Goal: Information Seeking & Learning: Learn about a topic

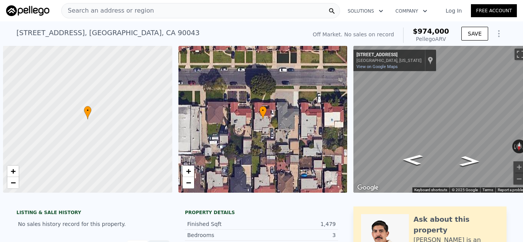
scroll to position [0, 3]
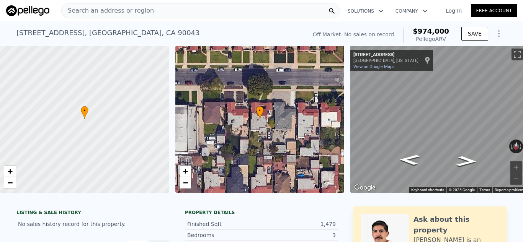
click at [150, 7] on div "Search an address or region" at bounding box center [200, 10] width 278 height 15
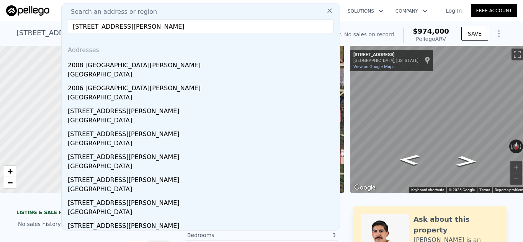
type input "200 Santa Clara Ave, Alameda, CA"
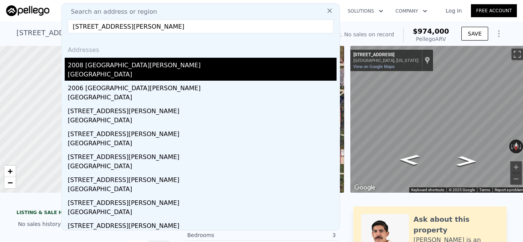
click at [192, 75] on div "Alameda, CA 94501" at bounding box center [202, 75] width 269 height 11
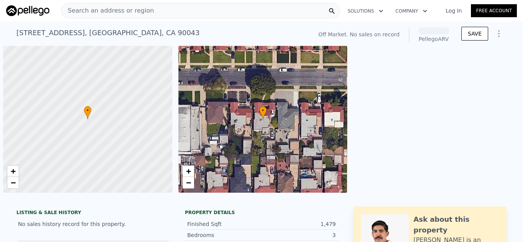
scroll to position [0, 3]
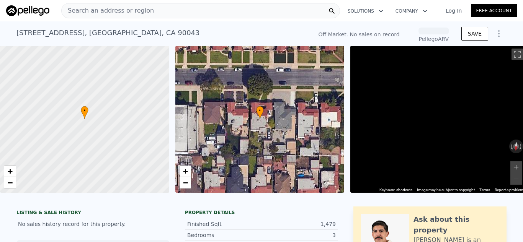
click at [163, 10] on div "Search an address or region" at bounding box center [200, 10] width 278 height 15
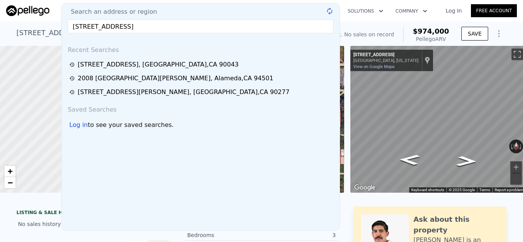
type input "3140 E 27th St, Oakland, CA"
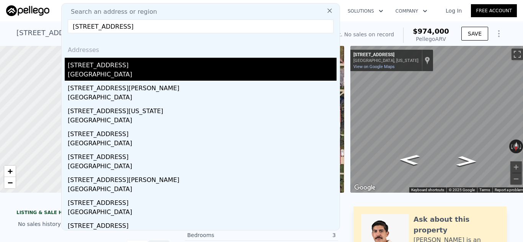
click at [156, 65] on div "3140 E 27th St" at bounding box center [202, 64] width 269 height 12
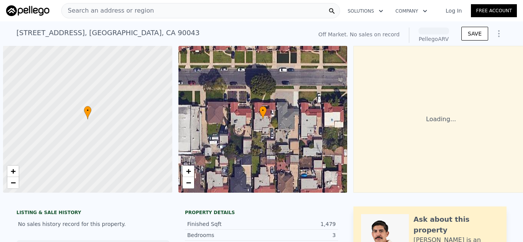
scroll to position [0, 3]
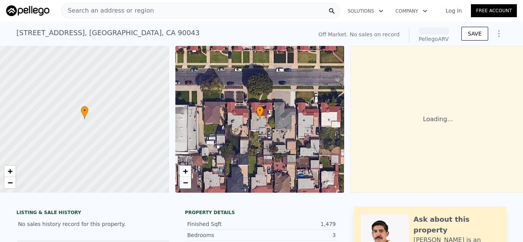
click at [130, 12] on span "Search an address or region" at bounding box center [108, 10] width 92 height 9
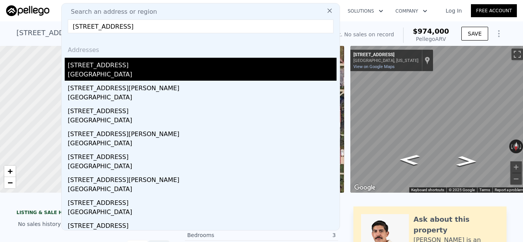
type input "1421 Chestnut St, Alameda, CA"
click at [134, 69] on div "1421 Chestnut St" at bounding box center [202, 64] width 269 height 12
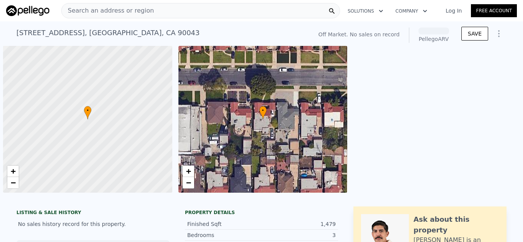
scroll to position [0, 3]
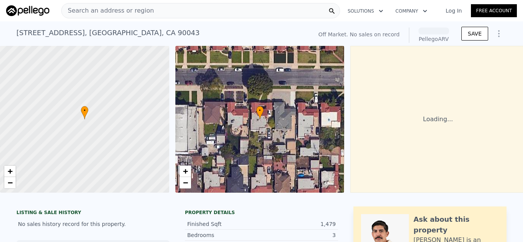
click at [198, 6] on div "Search an address or region" at bounding box center [200, 10] width 278 height 15
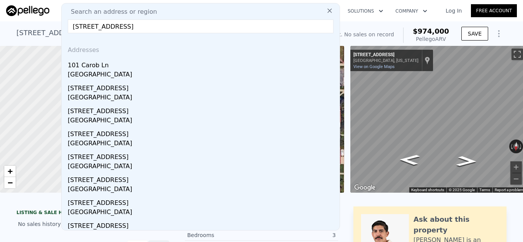
type input "101 Carob Ln, Alameda, CA"
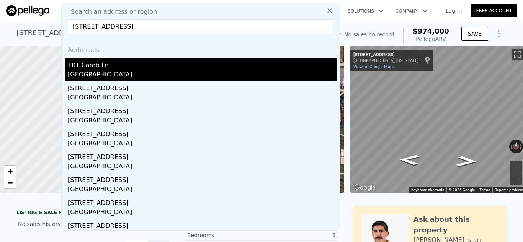
click at [148, 74] on div "[GEOGRAPHIC_DATA]" at bounding box center [202, 75] width 269 height 11
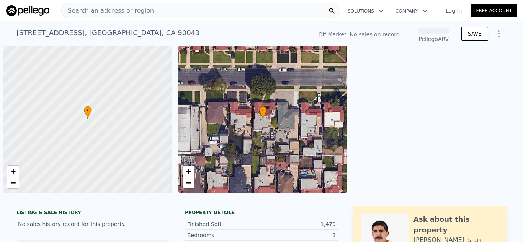
scroll to position [0, 3]
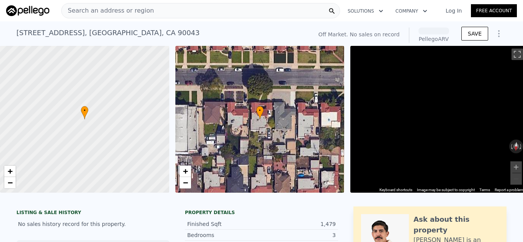
click at [138, 13] on span "Search an address or region" at bounding box center [108, 10] width 92 height 9
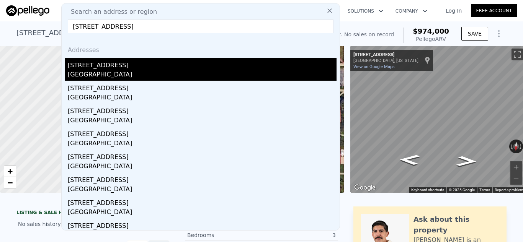
type input "154 Basinside Way, Alameda, CA"
click at [121, 66] on div "154 Basinside Way" at bounding box center [202, 64] width 269 height 12
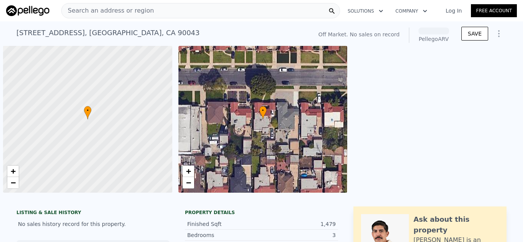
scroll to position [0, 3]
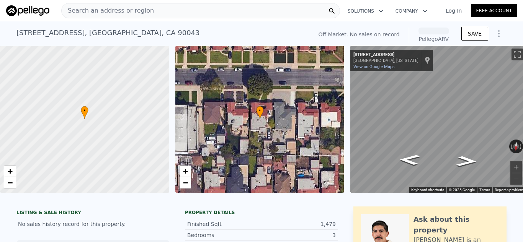
click at [208, 11] on div "Search an address or region" at bounding box center [200, 10] width 278 height 15
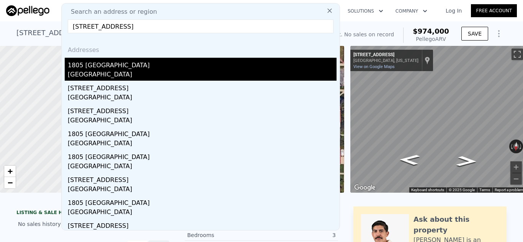
type input "1805 Eagle Ave, Alameda, CA"
click at [127, 71] on div "Alameda, CA 94501" at bounding box center [202, 75] width 269 height 11
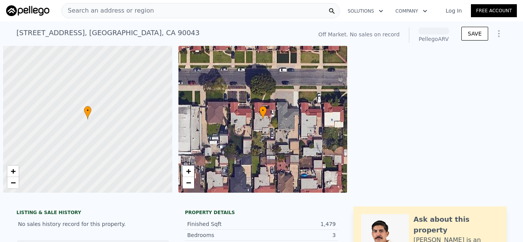
scroll to position [0, 3]
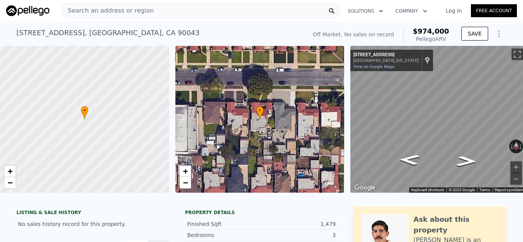
click at [172, 9] on div "Search an address or region" at bounding box center [200, 10] width 278 height 15
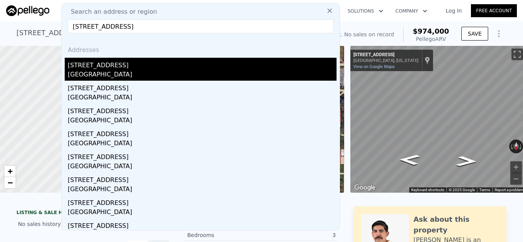
type input "2119 Alameda Ave, Alameda, CA"
click at [170, 68] on div "[STREET_ADDRESS]" at bounding box center [202, 64] width 269 height 12
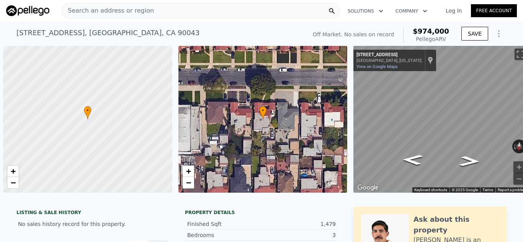
scroll to position [0, 3]
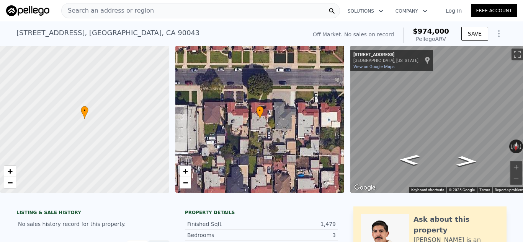
click at [213, 9] on div "Search an address or region" at bounding box center [200, 10] width 278 height 15
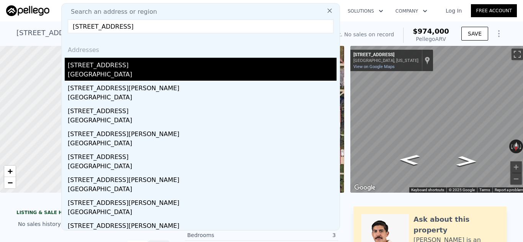
type input "[STREET_ADDRESS]"
click at [145, 70] on div "[STREET_ADDRESS]" at bounding box center [202, 64] width 269 height 12
